Goal: Task Accomplishment & Management: Manage account settings

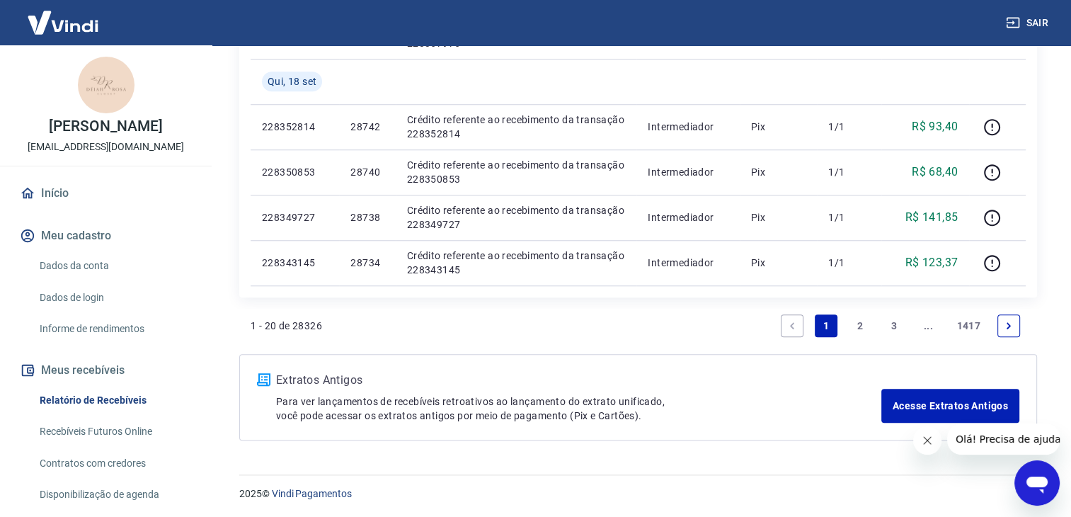
drag, startPoint x: 1074, startPoint y: 103, endPoint x: 25, endPoint y: 15, distance: 1052.4
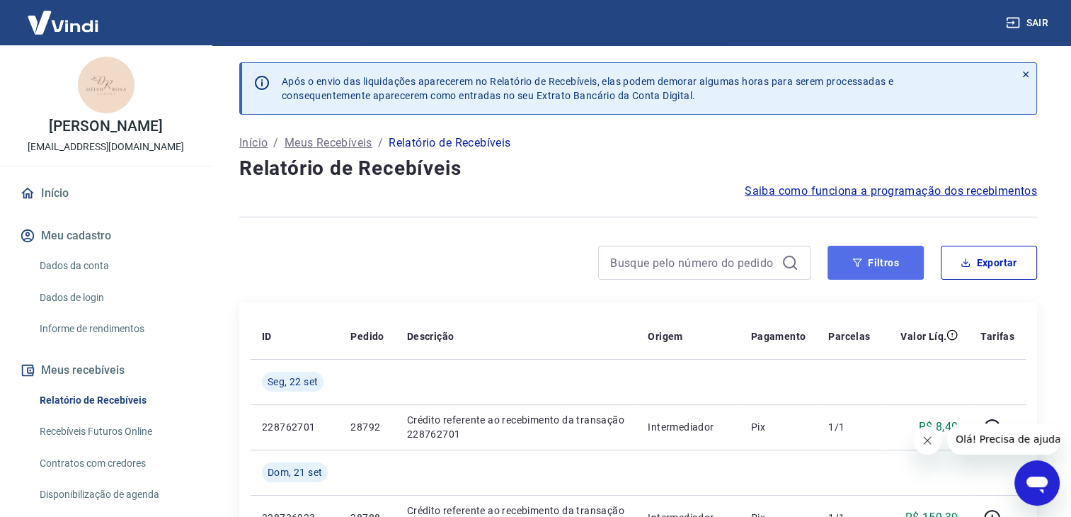
click at [884, 250] on button "Filtros" at bounding box center [876, 263] width 96 height 34
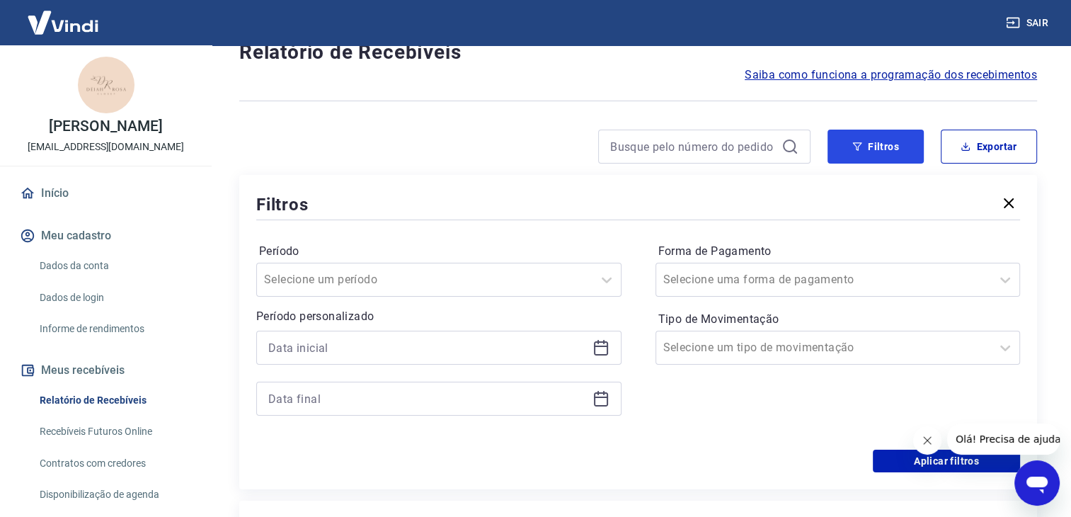
scroll to position [124, 0]
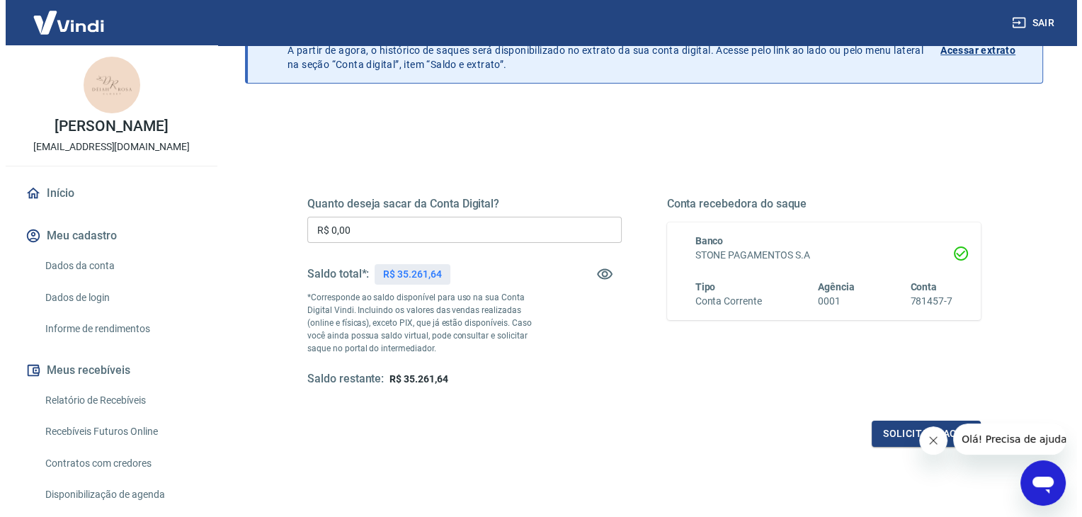
scroll to position [86, 0]
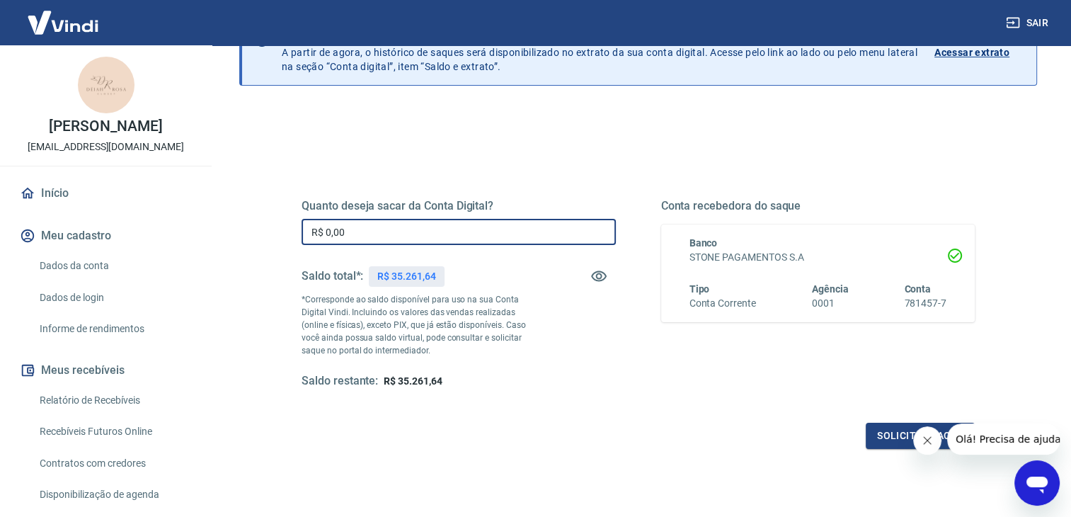
click at [341, 234] on input "R$ 0,00" at bounding box center [459, 232] width 314 height 26
click at [365, 224] on input "R$ 0,00" at bounding box center [459, 232] width 314 height 26
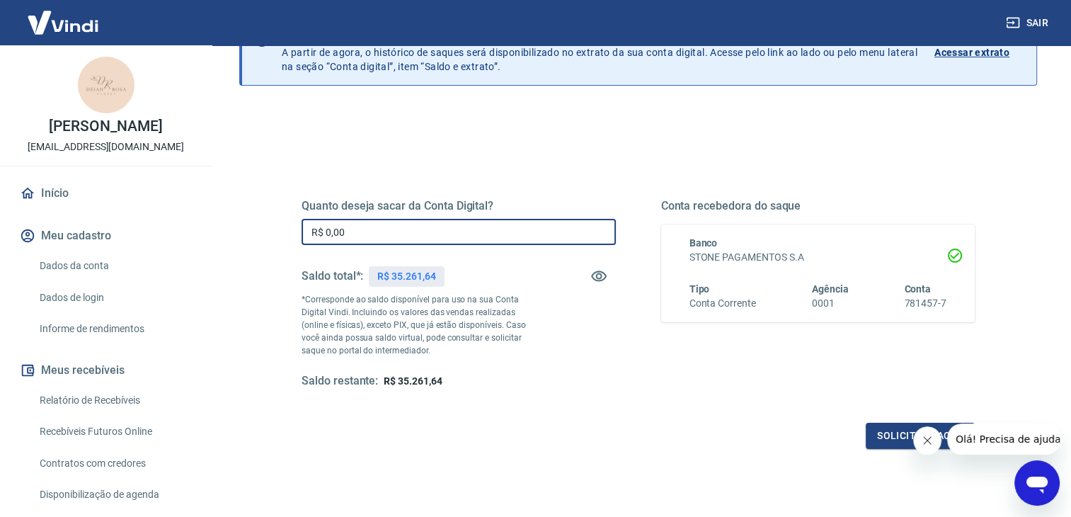
click at [365, 224] on input "R$ 0,00" at bounding box center [459, 232] width 314 height 26
type input "R$ 35.000,00"
click at [887, 430] on button "Solicitar saque" at bounding box center [920, 436] width 109 height 26
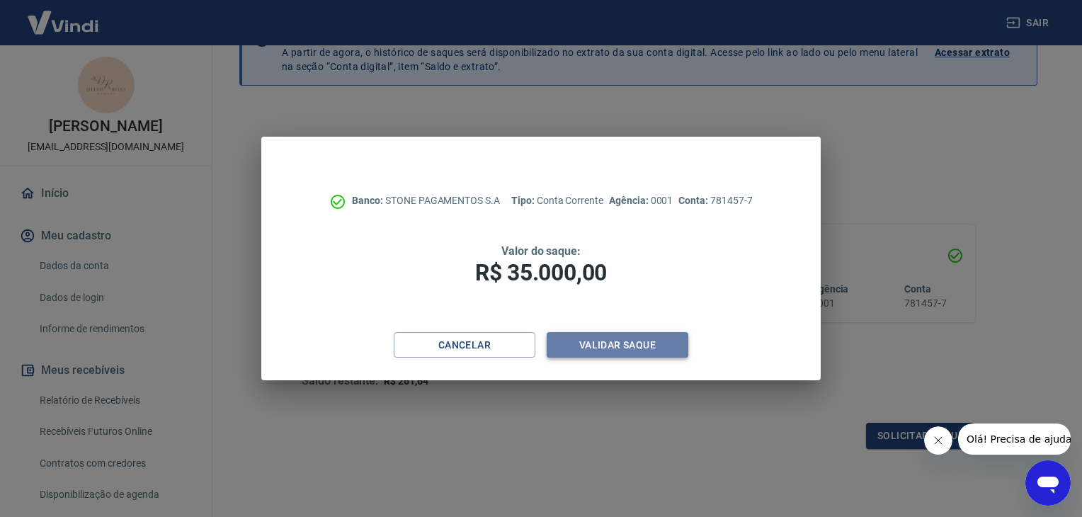
click at [629, 345] on button "Validar saque" at bounding box center [618, 345] width 142 height 26
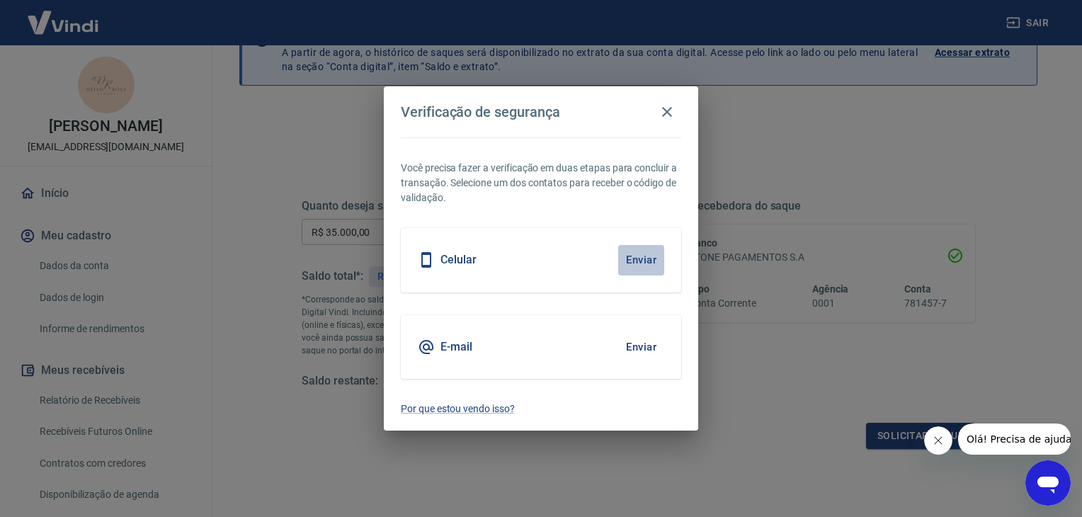
click at [646, 258] on button "Enviar" at bounding box center [641, 260] width 46 height 30
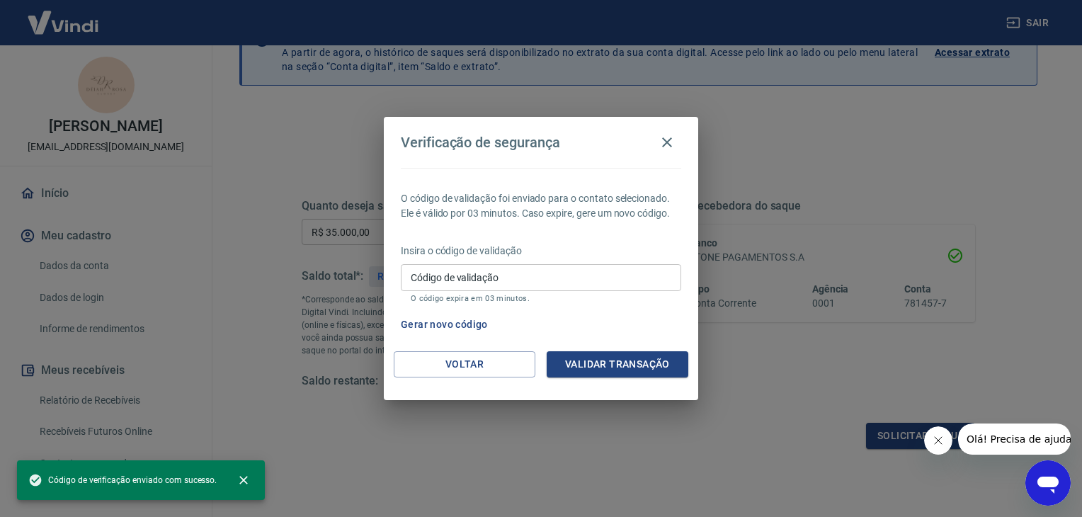
click at [486, 273] on input "Código de validação" at bounding box center [541, 277] width 280 height 26
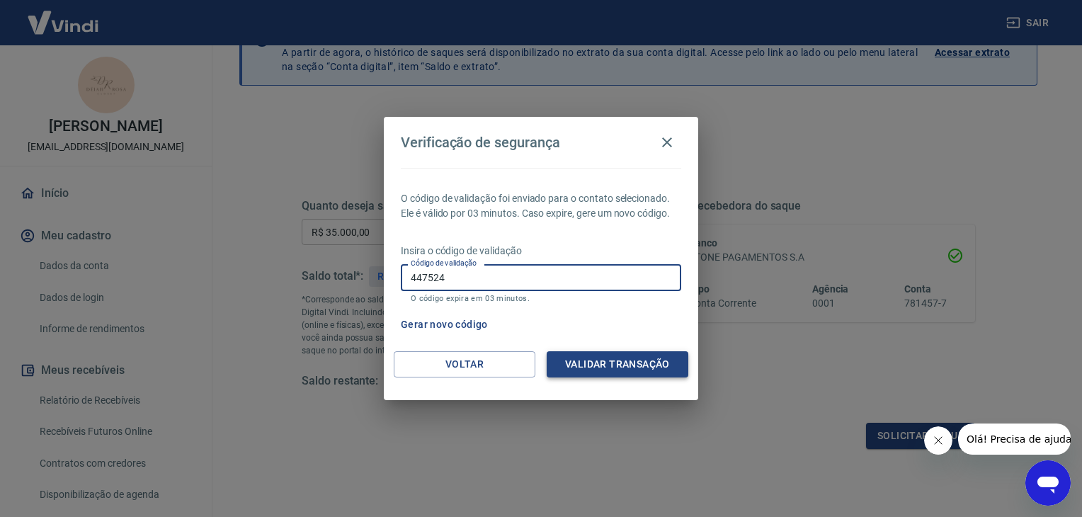
type input "447524"
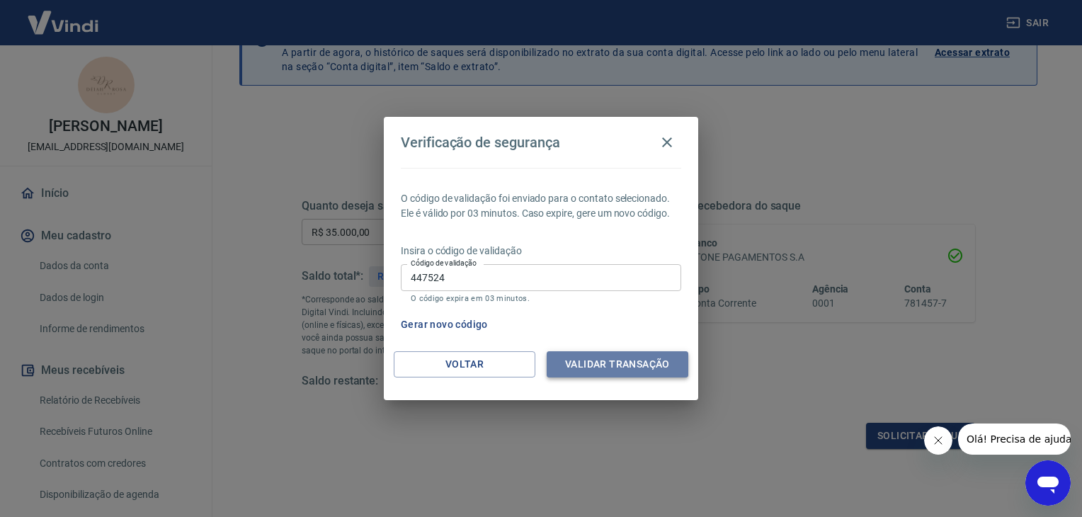
click at [596, 363] on button "Validar transação" at bounding box center [618, 364] width 142 height 26
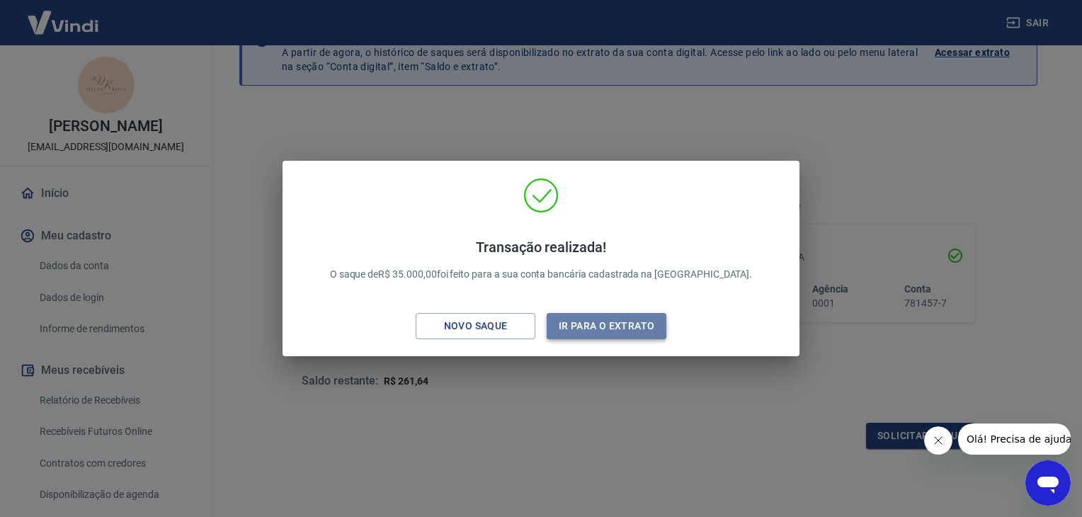
click at [614, 320] on button "Ir para o extrato" at bounding box center [607, 326] width 120 height 26
